Goal: Information Seeking & Learning: Learn about a topic

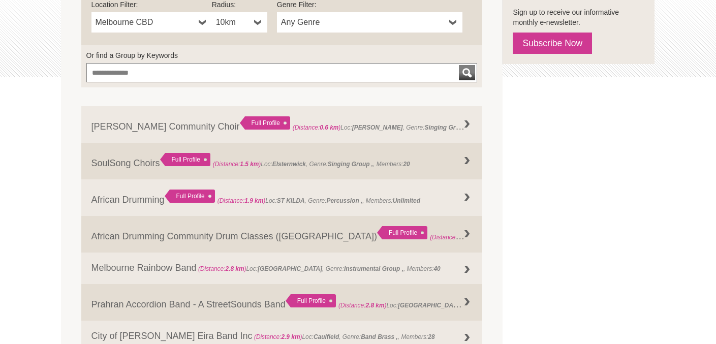
scroll to position [226, 0]
click at [266, 26] on link "10km" at bounding box center [239, 22] width 55 height 20
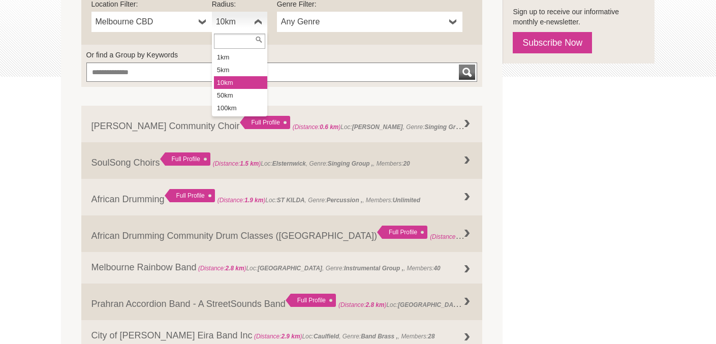
click at [190, 24] on span "Melbourne CBD" at bounding box center [145, 22] width 99 height 12
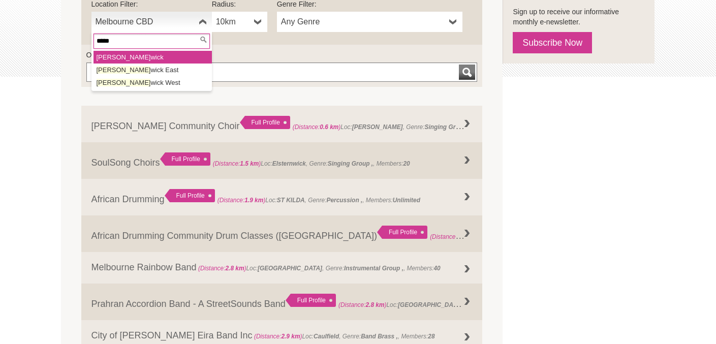
type input "*****"
click at [156, 55] on li "Bruns wick" at bounding box center [153, 57] width 118 height 13
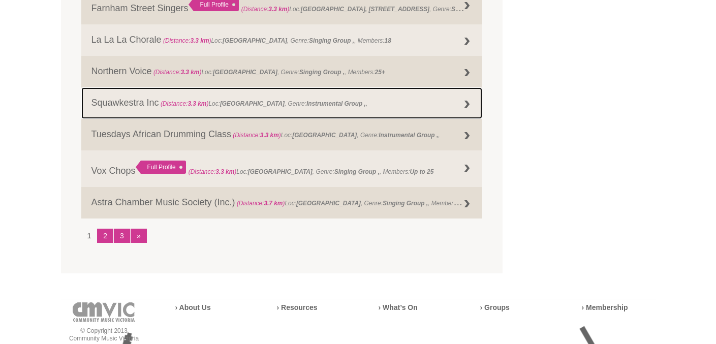
scroll to position [1137, 0]
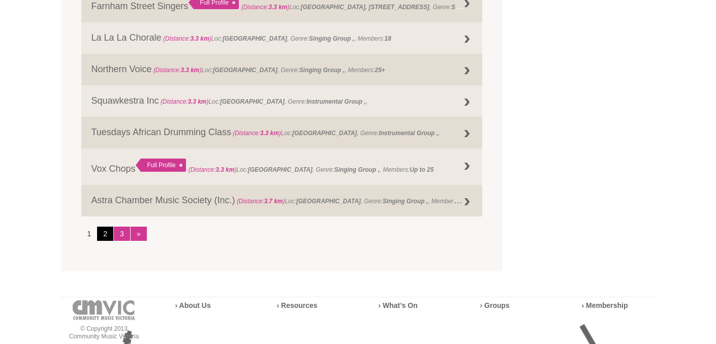
click at [100, 233] on link "2" at bounding box center [105, 234] width 16 height 14
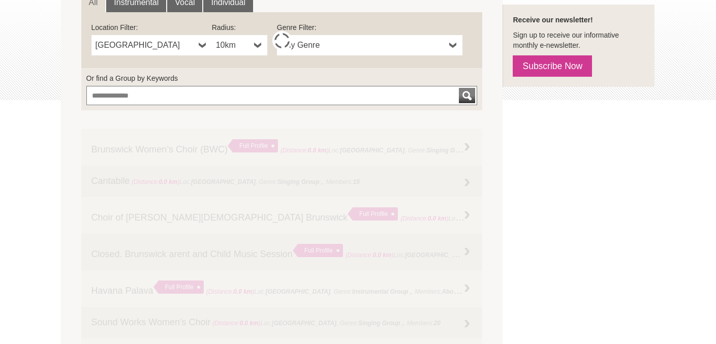
scroll to position [199, 0]
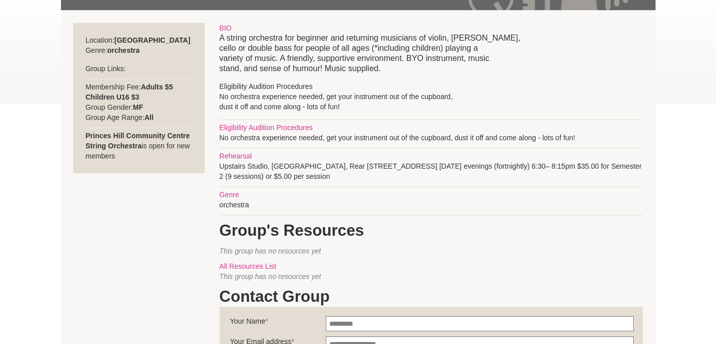
scroll to position [201, 0]
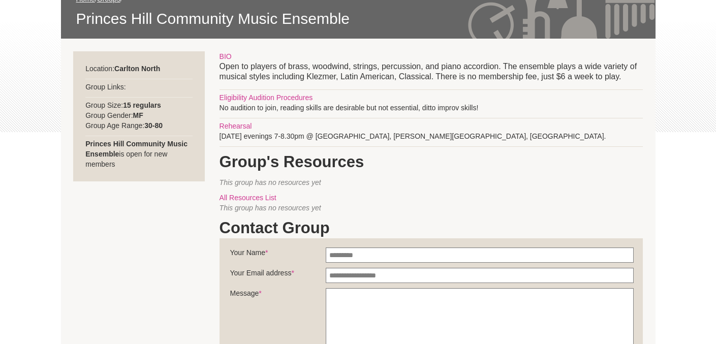
scroll to position [175, 0]
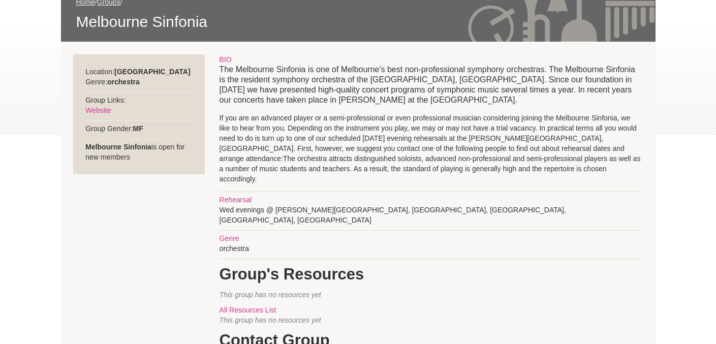
scroll to position [168, 0]
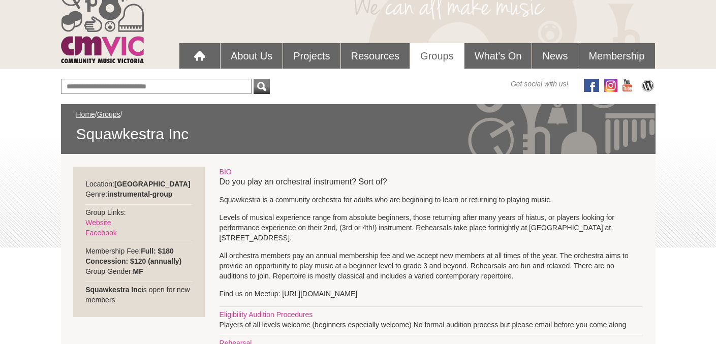
scroll to position [54, 0]
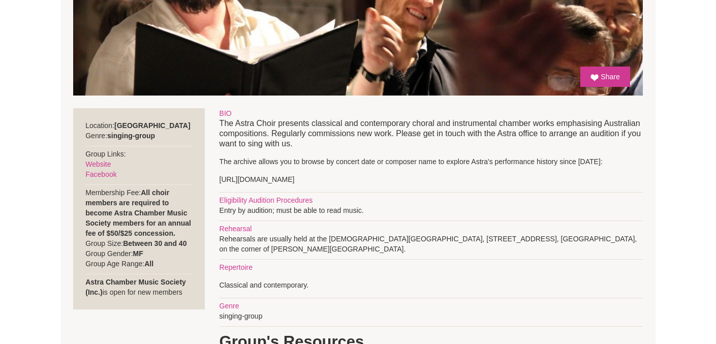
scroll to position [318, 0]
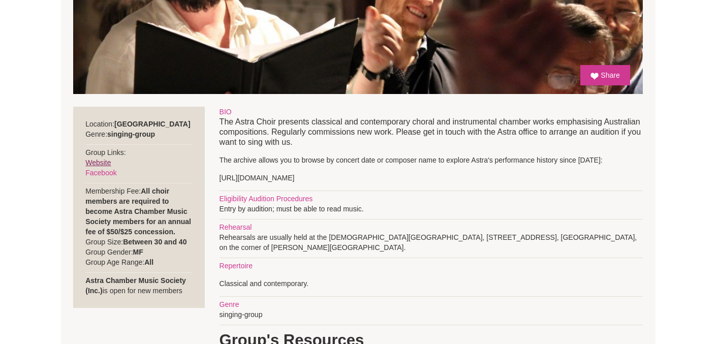
click at [100, 160] on link "Website" at bounding box center [97, 163] width 25 height 8
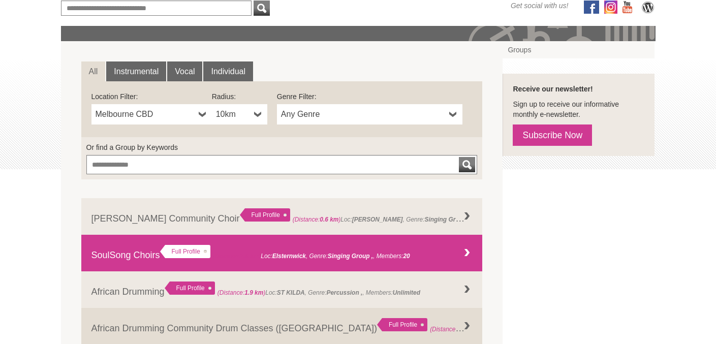
scroll to position [137, 0]
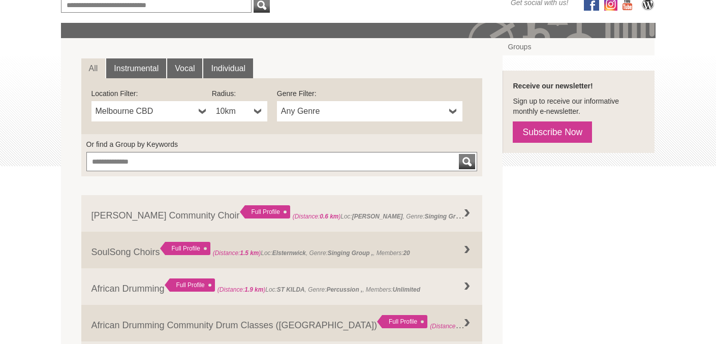
click at [172, 110] on span "Melbourne CBD" at bounding box center [145, 111] width 99 height 12
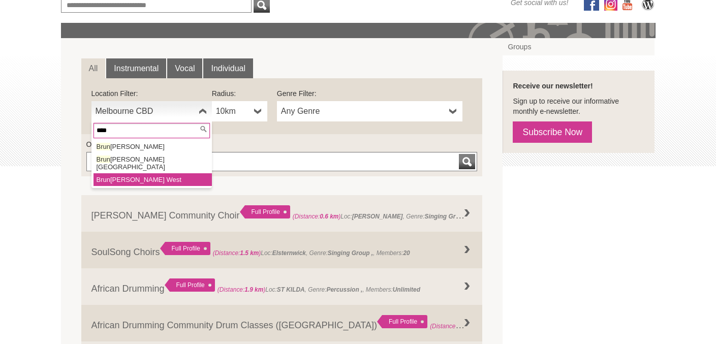
type input "****"
click at [166, 173] on li "Brun [PERSON_NAME] West" at bounding box center [153, 179] width 118 height 13
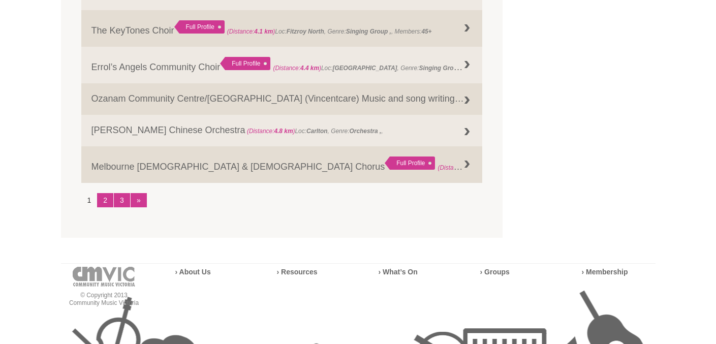
scroll to position [1186, 0]
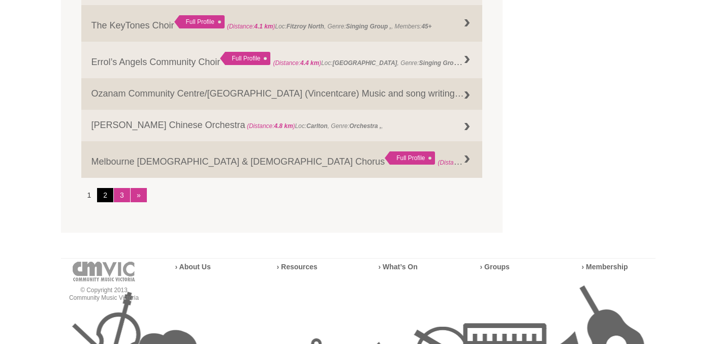
click at [105, 196] on link "2" at bounding box center [105, 195] width 16 height 14
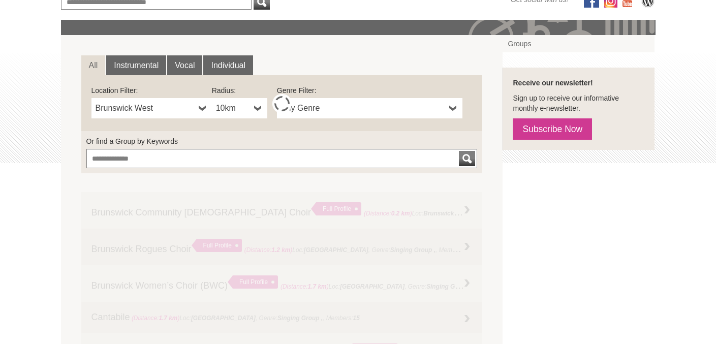
scroll to position [136, 0]
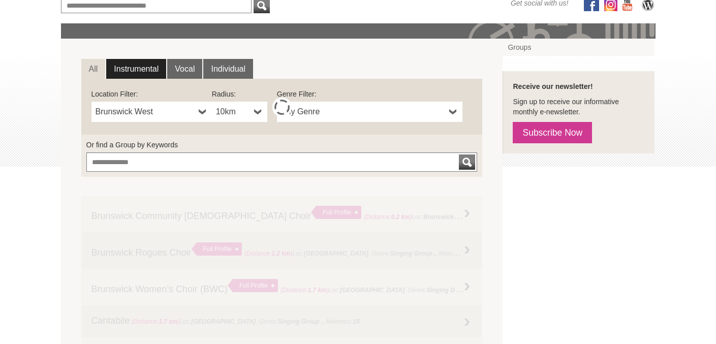
click at [138, 71] on link "Instrumental" at bounding box center [136, 69] width 60 height 20
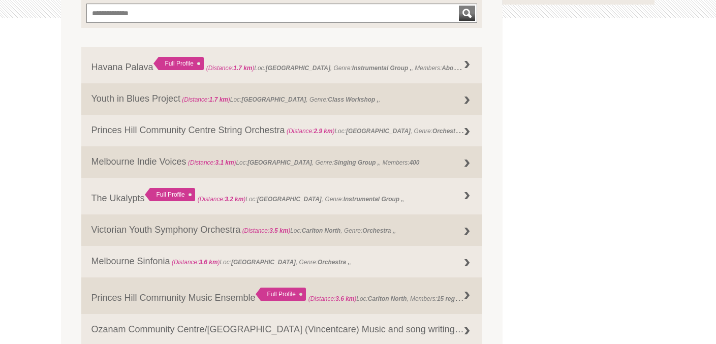
scroll to position [286, 0]
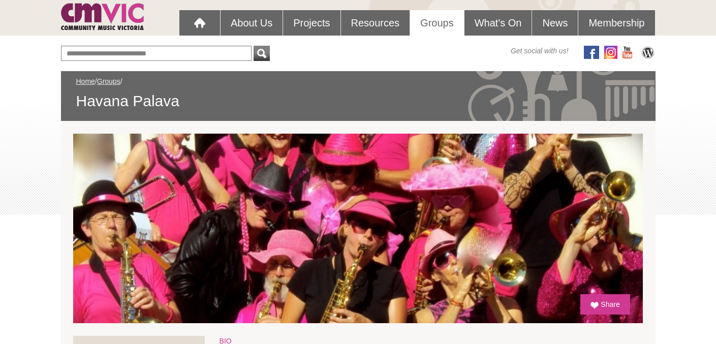
scroll to position [83, 0]
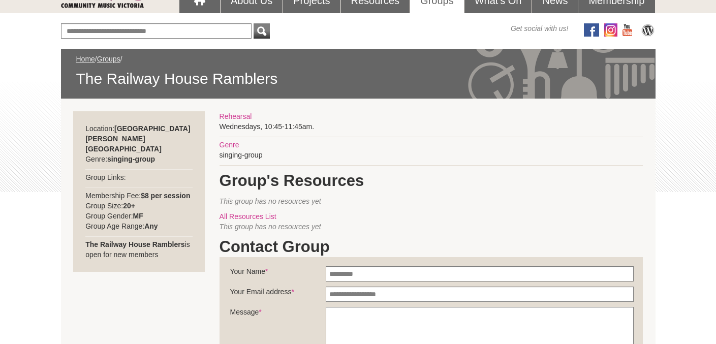
scroll to position [108, 0]
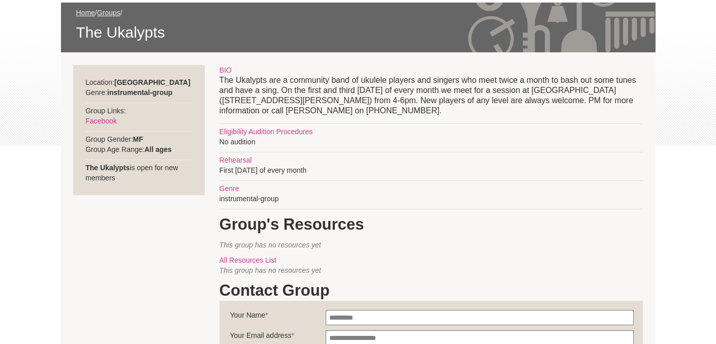
scroll to position [159, 0]
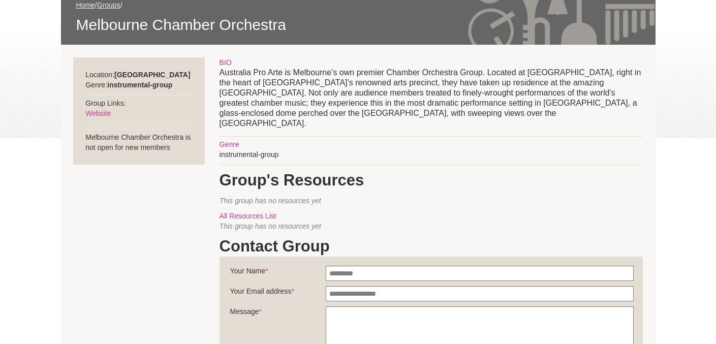
scroll to position [168, 0]
